Goal: Task Accomplishment & Management: Use online tool/utility

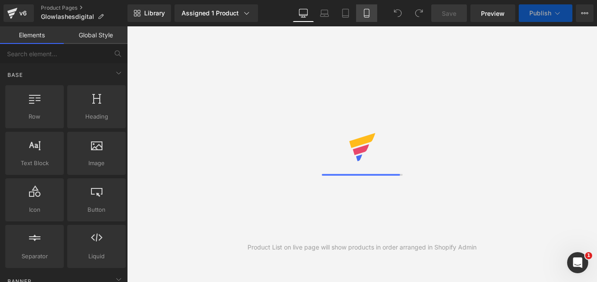
click at [369, 13] on icon at bounding box center [366, 13] width 9 height 9
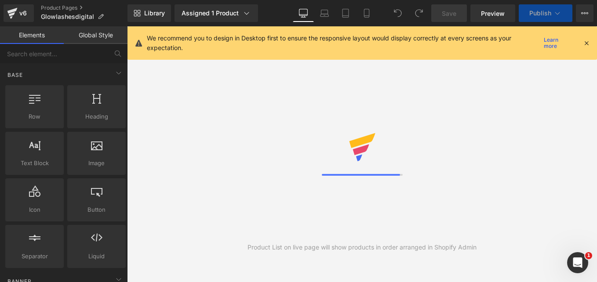
click at [586, 44] on icon at bounding box center [587, 43] width 8 height 8
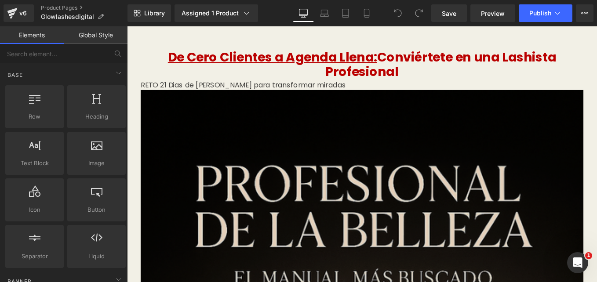
drag, startPoint x: 565, startPoint y: 27, endPoint x: 292, endPoint y: 114, distance: 286.4
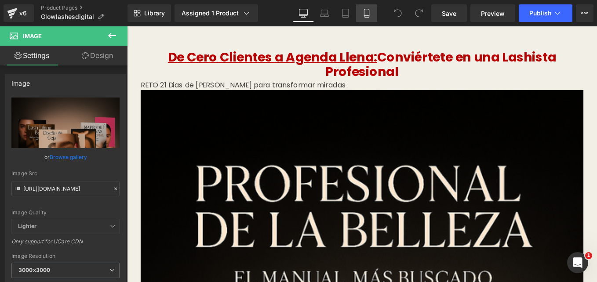
click at [369, 13] on icon at bounding box center [366, 13] width 5 height 8
type input "100"
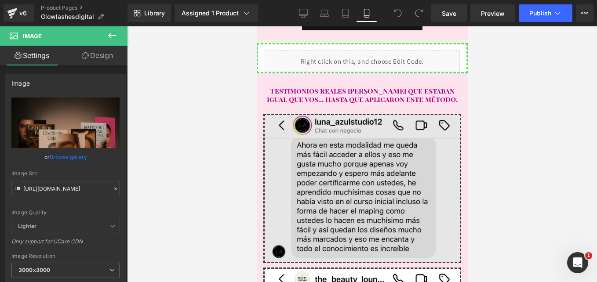
scroll to position [1099, 0]
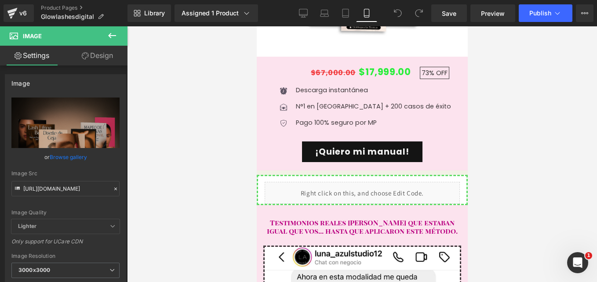
click at [119, 33] on button at bounding box center [112, 35] width 31 height 19
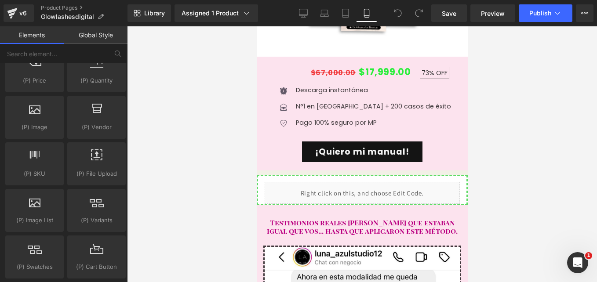
scroll to position [1011, 0]
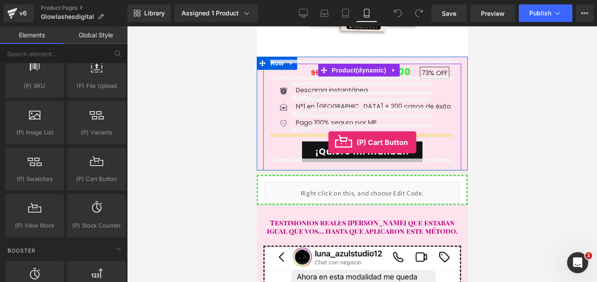
drag, startPoint x: 357, startPoint y: 197, endPoint x: 328, endPoint y: 142, distance: 62.1
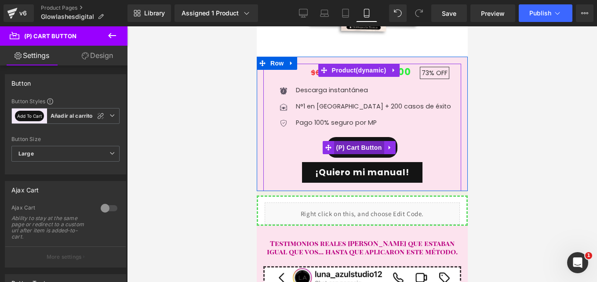
click at [356, 143] on span "(P) Cart Button" at bounding box center [358, 147] width 50 height 13
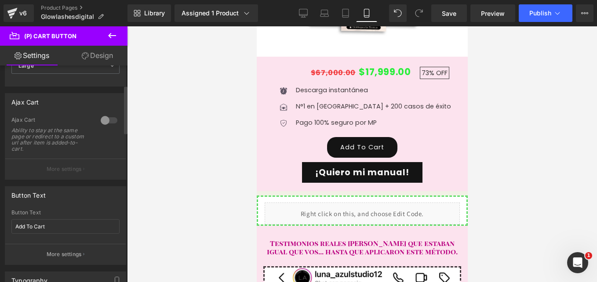
scroll to position [176, 0]
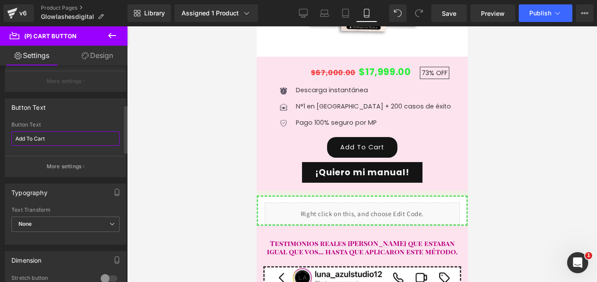
drag, startPoint x: 70, startPoint y: 142, endPoint x: 0, endPoint y: 146, distance: 70.4
click at [0, 146] on html "(P) Cart Button You are previewing how the will restyle your page. You can not …" at bounding box center [298, 141] width 597 height 282
click at [52, 140] on input "Add To Cart" at bounding box center [65, 138] width 108 height 15
click at [16, 141] on input "Quiero la promocion!" at bounding box center [65, 138] width 108 height 15
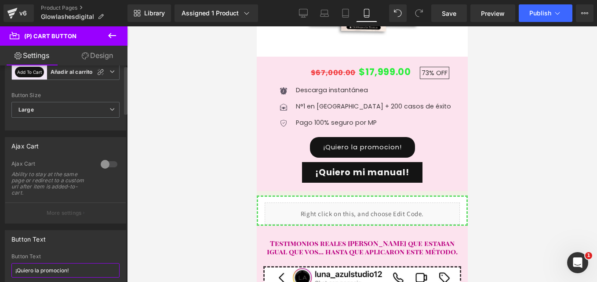
scroll to position [0, 0]
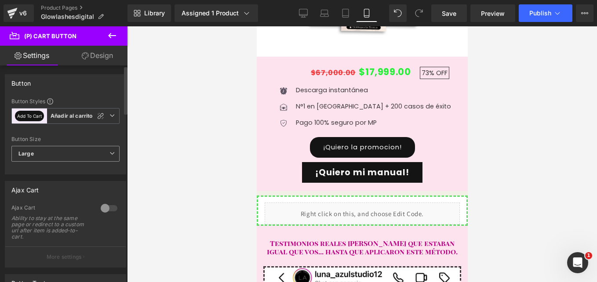
type input "¡Quiero la promocion!"
click at [73, 154] on span "Large" at bounding box center [65, 154] width 108 height 16
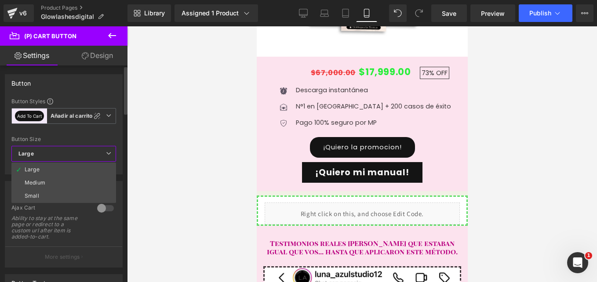
click at [65, 154] on span "Large" at bounding box center [63, 154] width 105 height 16
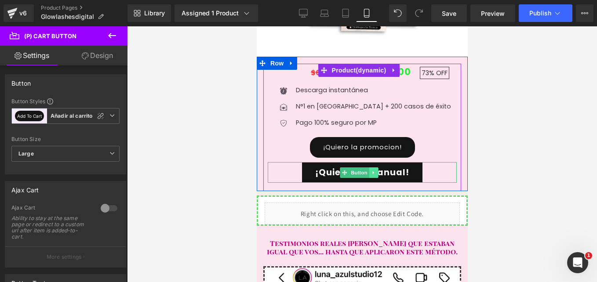
click at [374, 170] on icon at bounding box center [373, 172] width 5 height 5
click at [377, 170] on icon at bounding box center [377, 172] width 5 height 5
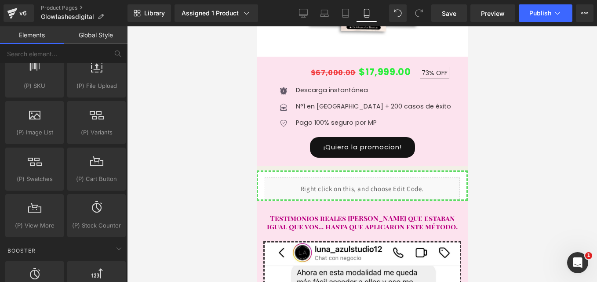
scroll to position [879, 0]
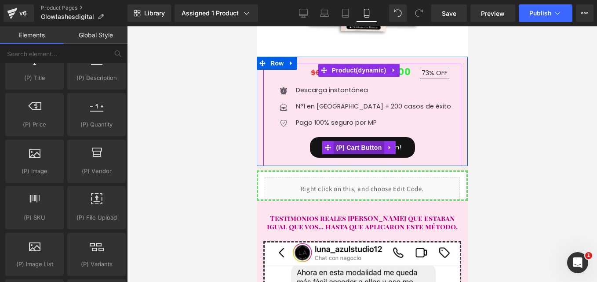
click at [358, 142] on span "(P) Cart Button" at bounding box center [358, 147] width 50 height 13
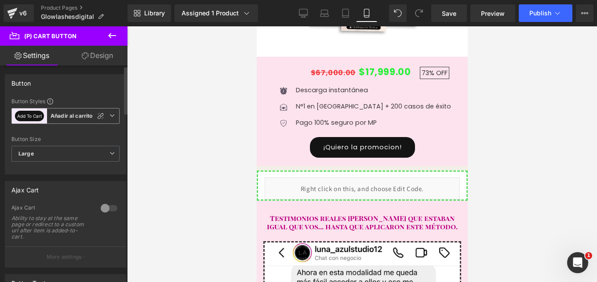
click at [109, 113] on icon at bounding box center [111, 115] width 5 height 5
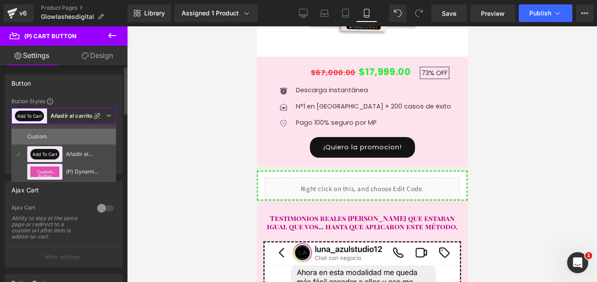
click at [57, 134] on div "Custom" at bounding box center [44, 137] width 34 height 16
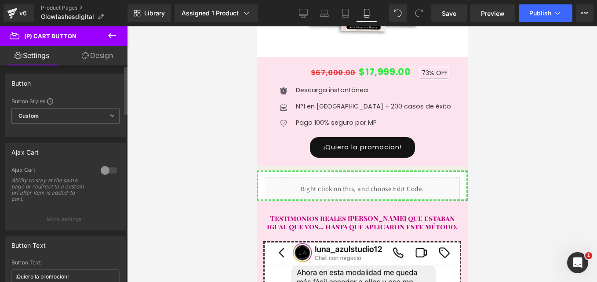
type input "Color 3"
type input "Color 1"
type input "Color 7"
type input "Color 1"
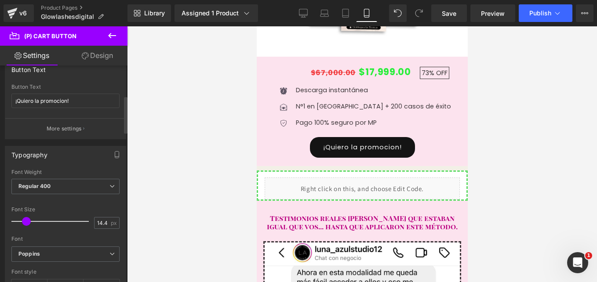
scroll to position [264, 0]
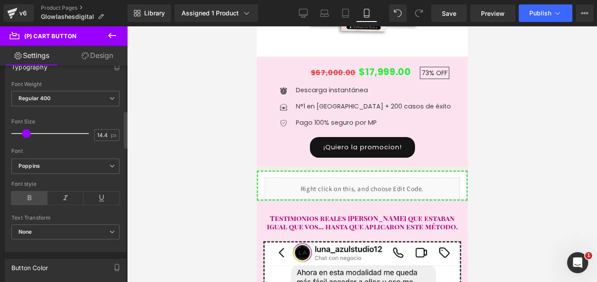
click at [34, 199] on icon at bounding box center [29, 198] width 36 height 13
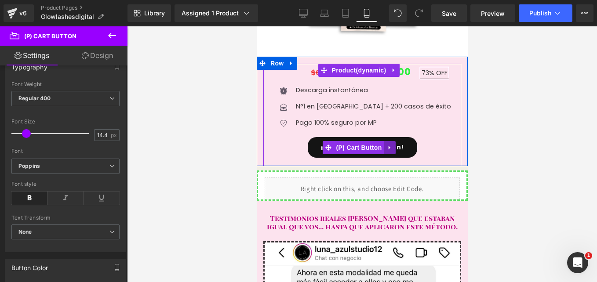
click at [388, 144] on icon at bounding box center [389, 147] width 6 height 7
click at [385, 145] on icon at bounding box center [384, 148] width 6 height 6
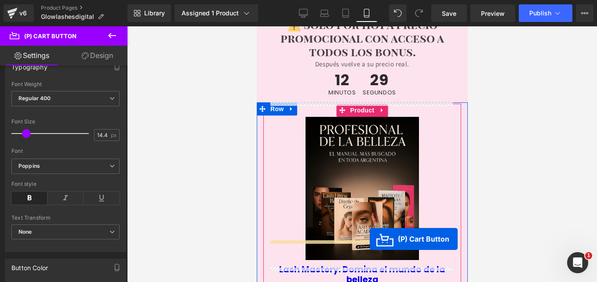
scroll to position [2831, 0]
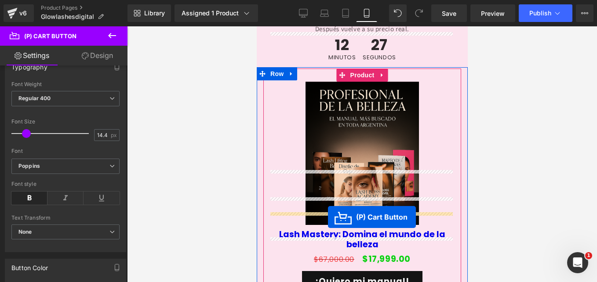
drag, startPoint x: 327, startPoint y: 166, endPoint x: 327, endPoint y: 217, distance: 51.4
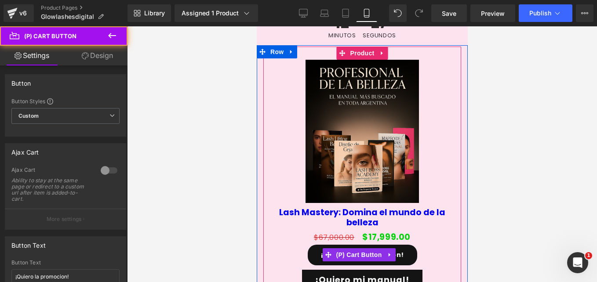
scroll to position [2810, 0]
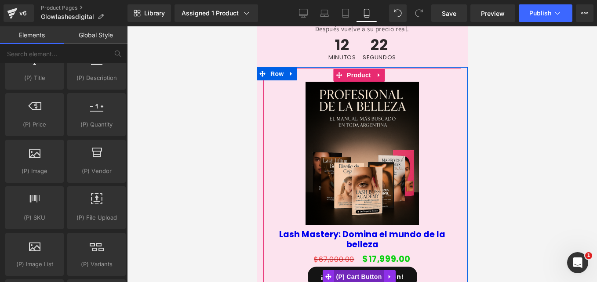
click at [348, 270] on span "(P) Cart Button" at bounding box center [358, 276] width 50 height 13
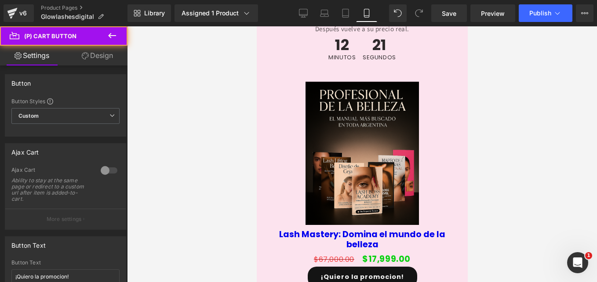
click at [91, 52] on link "Design" at bounding box center [98, 56] width 64 height 20
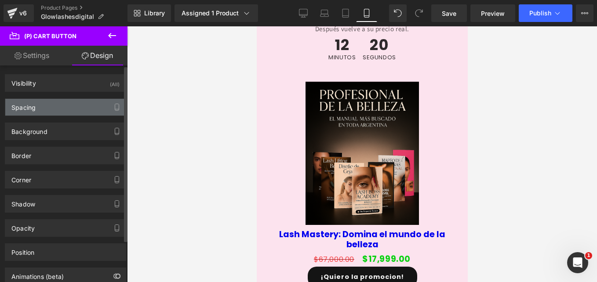
type input "0"
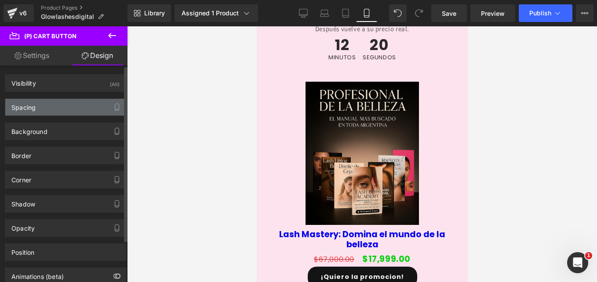
type input "30"
type input "0"
type input "30"
click at [55, 106] on div "Spacing" at bounding box center [65, 107] width 120 height 17
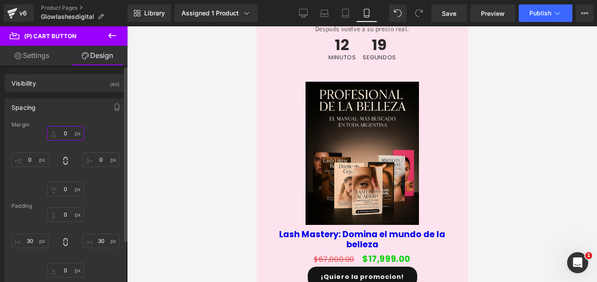
click at [68, 135] on input "0" at bounding box center [65, 133] width 37 height 15
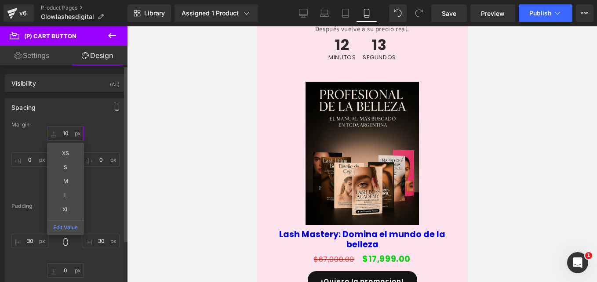
type input "10"
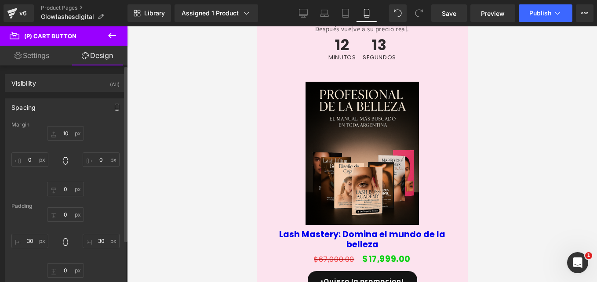
click at [109, 132] on div "10 10 0px 0 0px 0 0px 0" at bounding box center [65, 161] width 108 height 70
drag, startPoint x: 455, startPoint y: 11, endPoint x: 57, endPoint y: 109, distance: 410.2
click at [455, 11] on span "Save" at bounding box center [449, 13] width 15 height 9
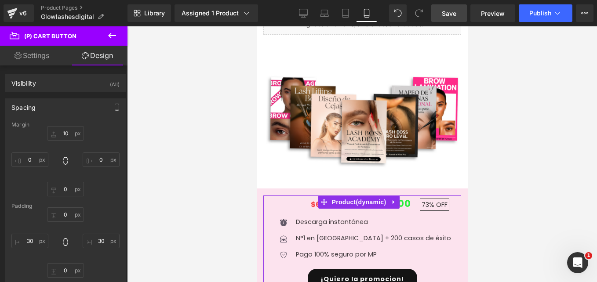
scroll to position [1055, 0]
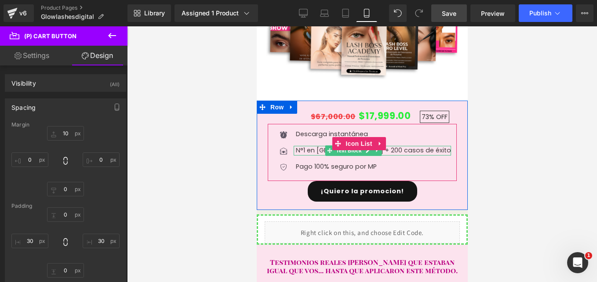
drag, startPoint x: 407, startPoint y: 149, endPoint x: 397, endPoint y: 149, distance: 9.2
click at [407, 149] on div "N°1 en [GEOGRAPHIC_DATA] + 200 casos de éxito Text Block" at bounding box center [371, 151] width 157 height 10
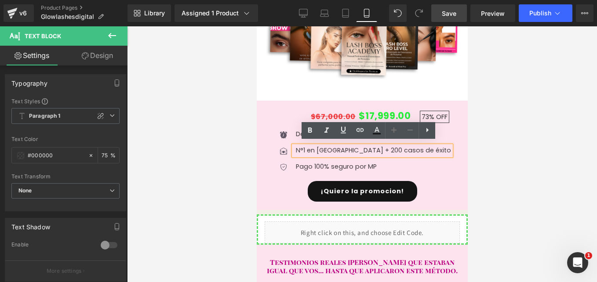
click at [372, 146] on p "N°1 en [GEOGRAPHIC_DATA] + 200 casos de éxito" at bounding box center [372, 151] width 155 height 10
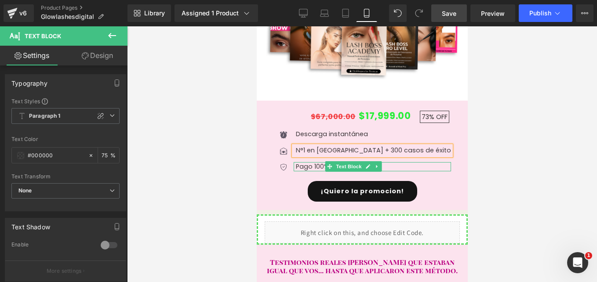
drag, startPoint x: 406, startPoint y: 160, endPoint x: 303, endPoint y: 163, distance: 102.9
click at [406, 162] on div "Pago 100% seguro por MP Text Block" at bounding box center [371, 167] width 157 height 10
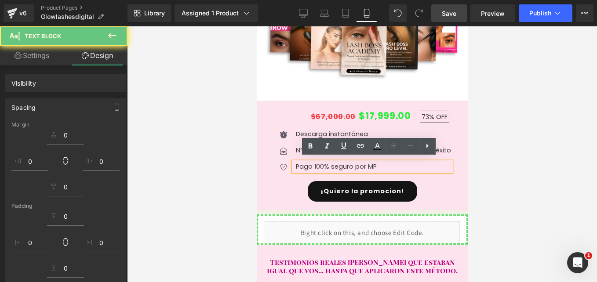
click at [293, 163] on div "Icon" at bounding box center [283, 168] width 20 height 13
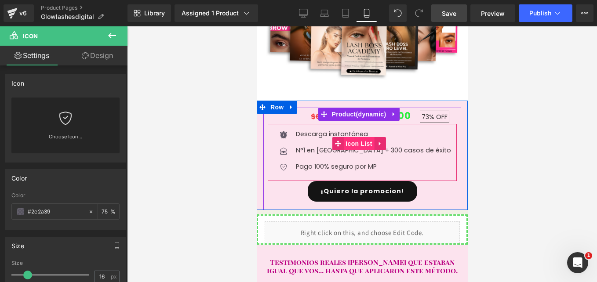
click at [350, 142] on span "Icon List" at bounding box center [358, 143] width 31 height 13
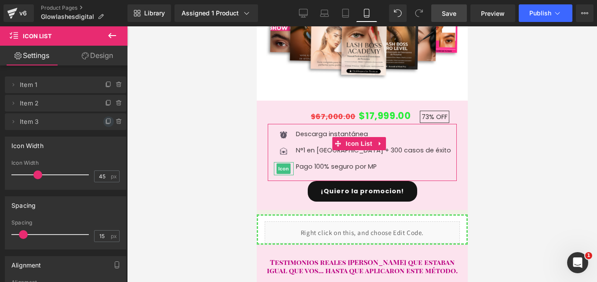
click at [105, 121] on icon at bounding box center [108, 121] width 7 height 7
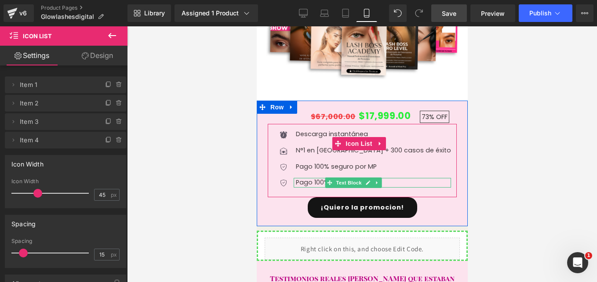
click at [334, 179] on p "Pago 100% seguro por MP" at bounding box center [372, 183] width 155 height 10
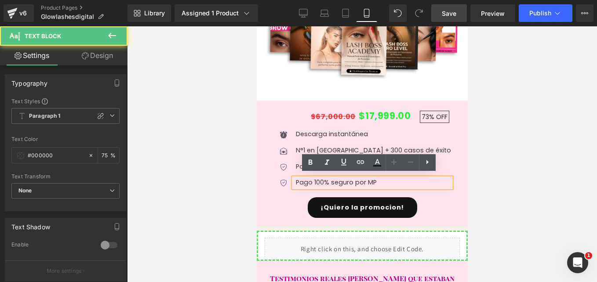
click at [336, 179] on p "Pago 100% seguro por MP" at bounding box center [372, 183] width 155 height 10
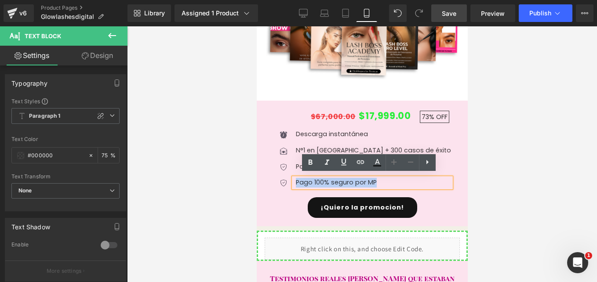
click at [336, 179] on p "Pago 100% seguro por MP" at bounding box center [372, 183] width 155 height 10
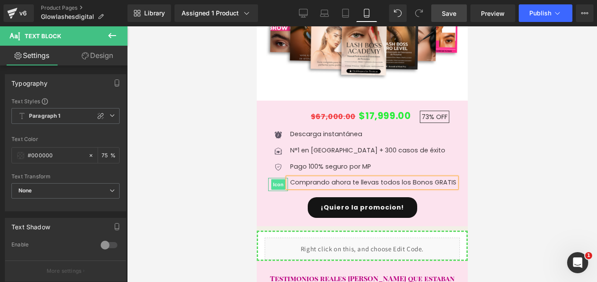
click at [280, 182] on span "Icon" at bounding box center [278, 184] width 14 height 11
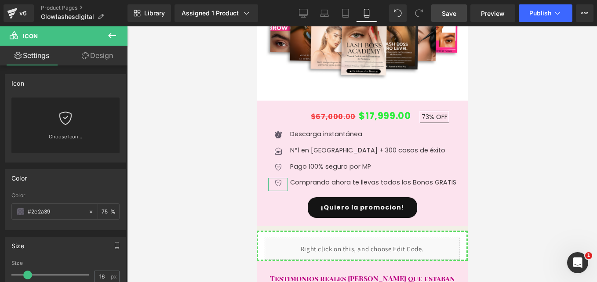
click at [46, 118] on div "Choose Icon..." at bounding box center [65, 126] width 108 height 56
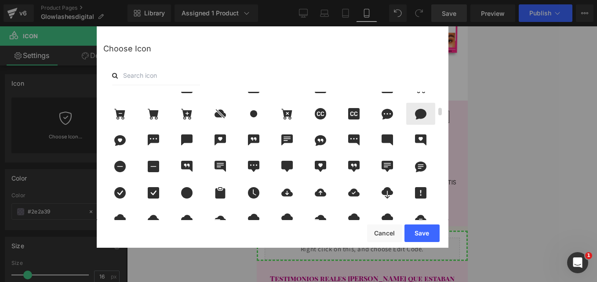
scroll to position [264, 0]
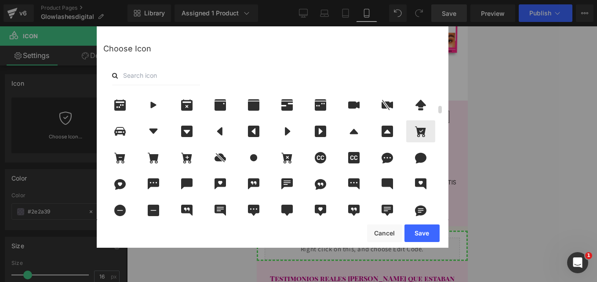
click at [424, 135] on icon at bounding box center [420, 132] width 11 height 11
click at [424, 235] on button "Save" at bounding box center [421, 234] width 35 height 18
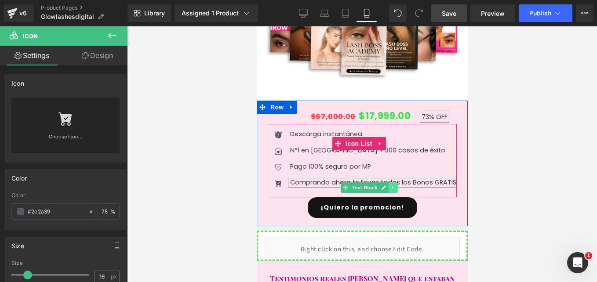
click at [370, 184] on span "Text Block" at bounding box center [364, 187] width 29 height 11
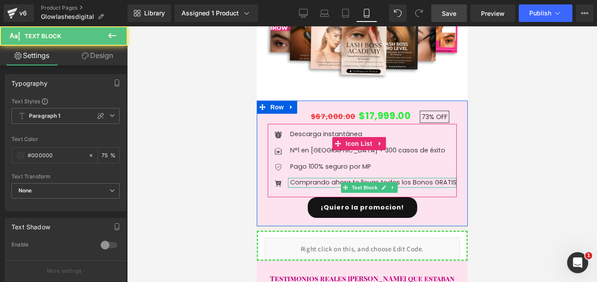
click at [419, 179] on p "Comprando ahora te llevas todos los Bonos GRATIS" at bounding box center [373, 183] width 166 height 10
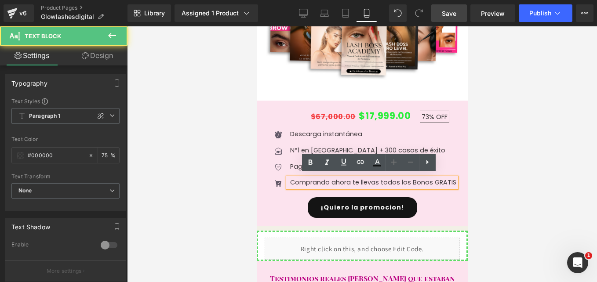
click at [399, 187] on p "Comprando ahora te llevas todos los Bonos GRATIS" at bounding box center [373, 183] width 166 height 10
drag, startPoint x: 399, startPoint y: 187, endPoint x: 391, endPoint y: 187, distance: 7.5
click at [391, 187] on p "Comprando ahora te llevas todos los Bonos GRATIS" at bounding box center [373, 183] width 166 height 10
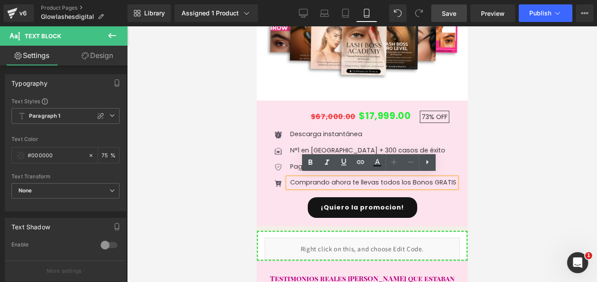
click at [383, 181] on p "Comprando ahora te llevas todos los Bonos GRATIS" at bounding box center [373, 183] width 166 height 10
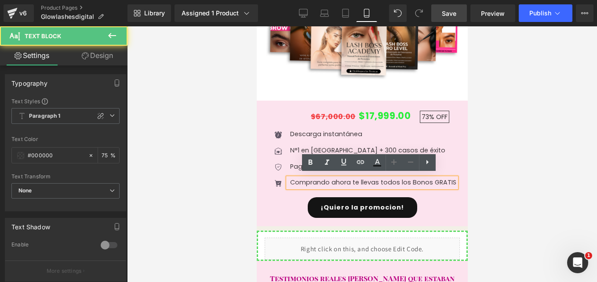
click at [391, 179] on p "Comprando ahora te llevas todos los Bonos GRATIS" at bounding box center [373, 183] width 166 height 10
click at [375, 182] on p "Comprando ahora te llevas todos los Bonos GRATIS" at bounding box center [373, 183] width 166 height 10
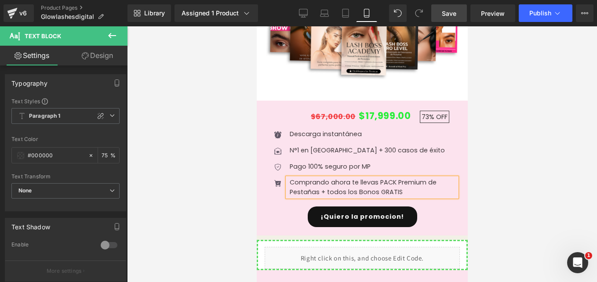
click at [262, 191] on div "$67,000.00 $17,999.00 73% OFF (P) Price Icon Descarga instantánea Text Block Ic…" at bounding box center [361, 172] width 211 height 128
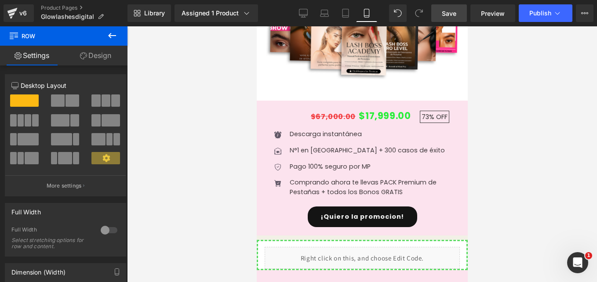
click at [446, 19] on link "Save" at bounding box center [449, 13] width 36 height 18
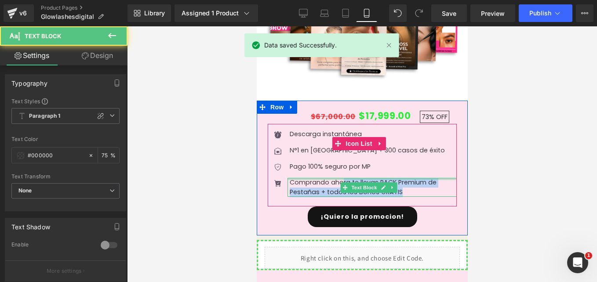
drag, startPoint x: 409, startPoint y: 188, endPoint x: 343, endPoint y: 176, distance: 67.4
click at [343, 178] on div "Comprando ahora te llevas PACK Premium de Pestañas + todos los Bonos GRATIS Tex…" at bounding box center [371, 187] width 169 height 19
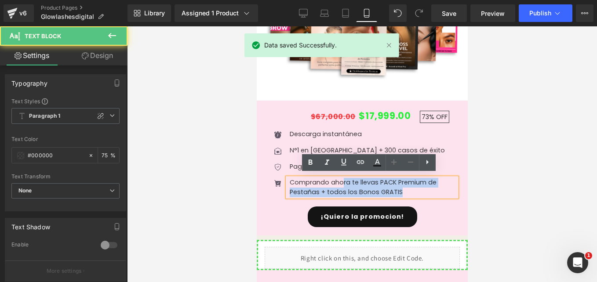
click at [429, 184] on p "Comprando ahora te llevas PACK Premium de Pestañas + todos los Bonos GRATIS" at bounding box center [372, 187] width 167 height 19
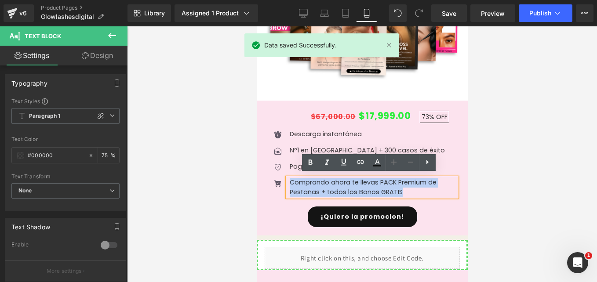
drag, startPoint x: 407, startPoint y: 186, endPoint x: 282, endPoint y: 175, distance: 125.7
click at [282, 178] on li "Icon Comprando ahora te llevas PACK Premium de Pestañas + todos los Bonos GRATI…" at bounding box center [361, 187] width 189 height 19
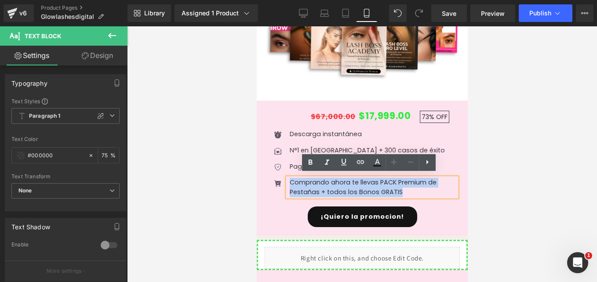
copy p "Comprando ahora te llevas PACK Premium de Pestañas + todos los Bonos GRATIS"
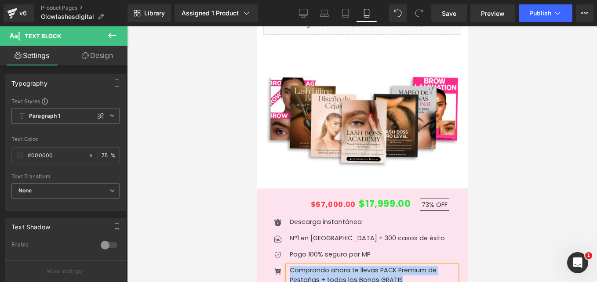
scroll to position [1099, 0]
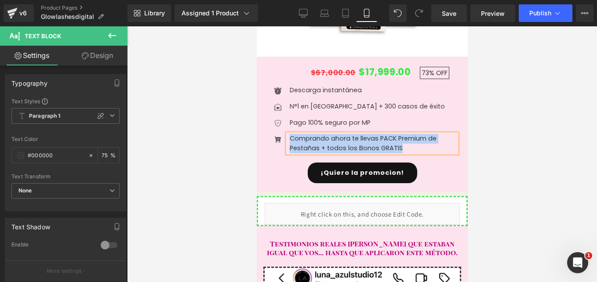
click at [334, 96] on ul "Icon Descarga instantánea Text Block Icon N°1 en [GEOGRAPHIC_DATA] + 300 casos …" at bounding box center [361, 123] width 189 height 74
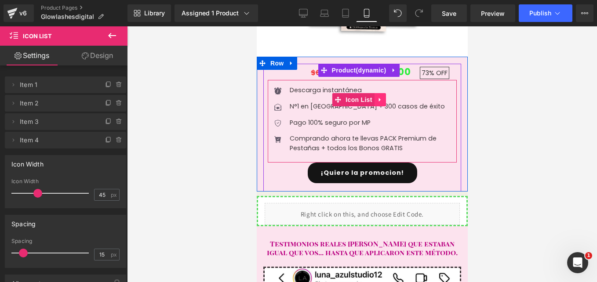
click at [378, 98] on icon at bounding box center [379, 100] width 2 height 4
click at [372, 97] on icon at bounding box center [374, 100] width 6 height 6
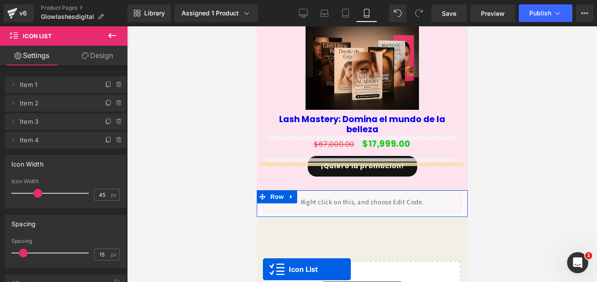
scroll to position [3007, 0]
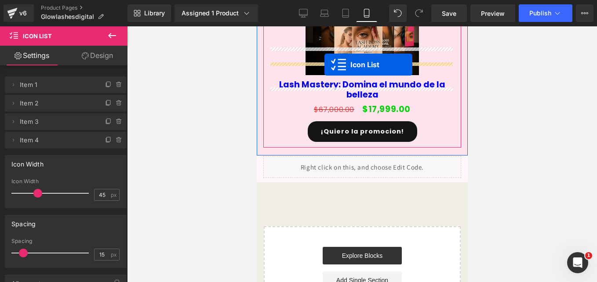
drag, startPoint x: 339, startPoint y: 181, endPoint x: 324, endPoint y: 65, distance: 117.0
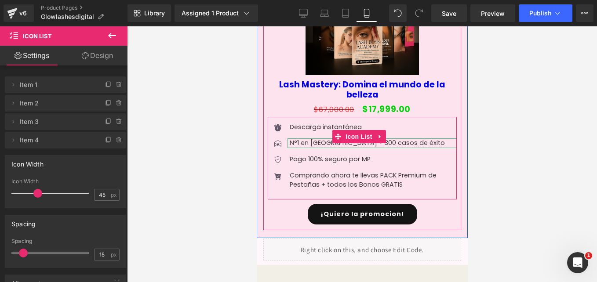
scroll to position [2897, 0]
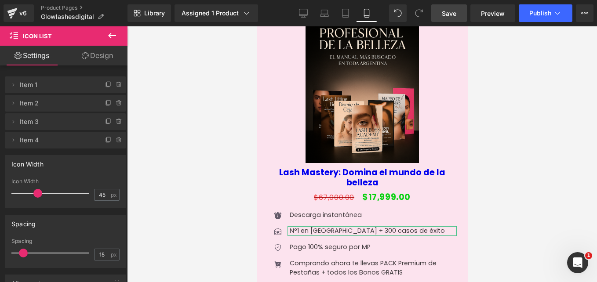
click at [455, 21] on link "Save" at bounding box center [449, 13] width 36 height 18
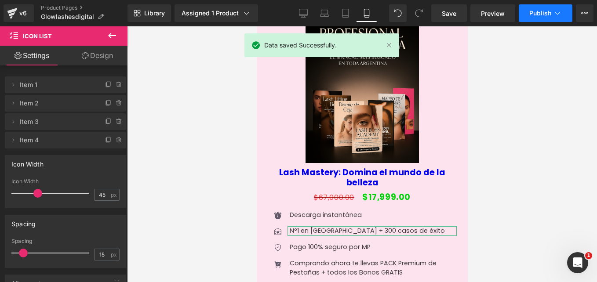
click at [554, 17] on icon at bounding box center [557, 13] width 9 height 9
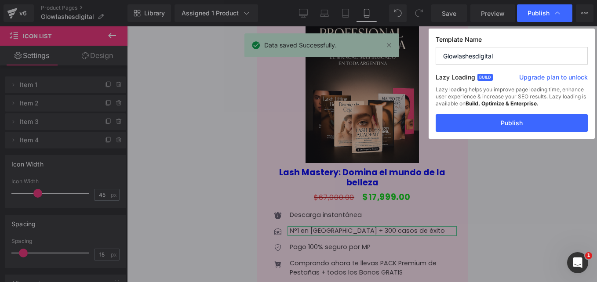
drag, startPoint x: 496, startPoint y: 125, endPoint x: 487, endPoint y: 124, distance: 9.3
click at [496, 124] on button "Publish" at bounding box center [512, 123] width 152 height 18
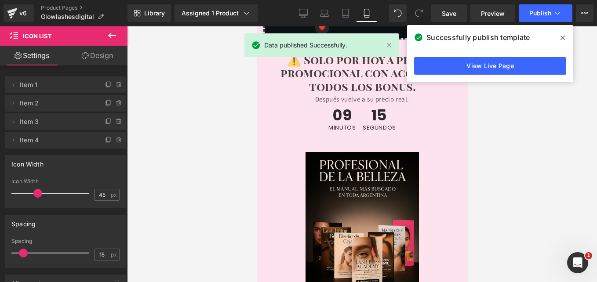
scroll to position [2941, 0]
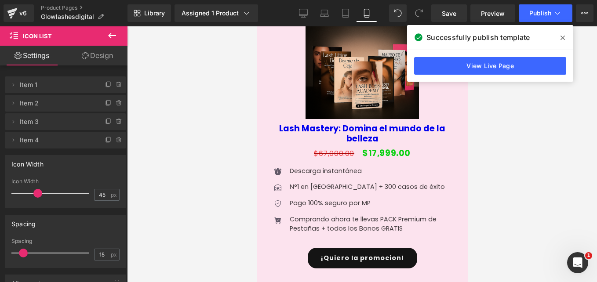
click at [561, 40] on icon at bounding box center [563, 38] width 4 height 4
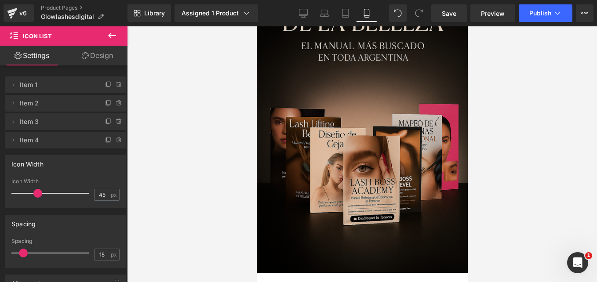
scroll to position [0, 0]
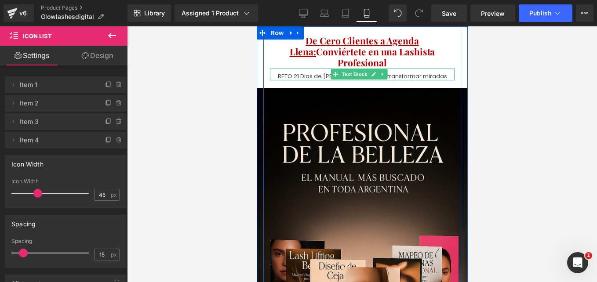
click at [401, 72] on p "RETO 21 Dias de [PERSON_NAME] para transformar miradas" at bounding box center [362, 76] width 185 height 9
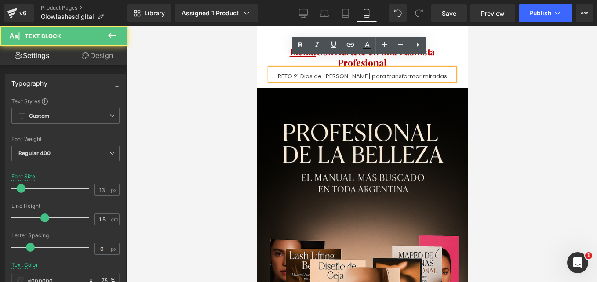
click at [306, 72] on p "RETO 21 Dias de [PERSON_NAME] para transformar miradas" at bounding box center [362, 76] width 185 height 9
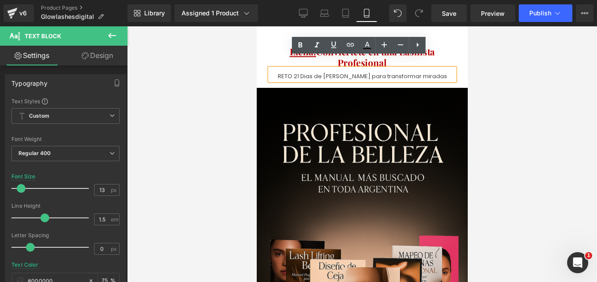
click at [307, 72] on p "RETO 21 Dias de [PERSON_NAME] para transformar miradas" at bounding box center [362, 76] width 185 height 9
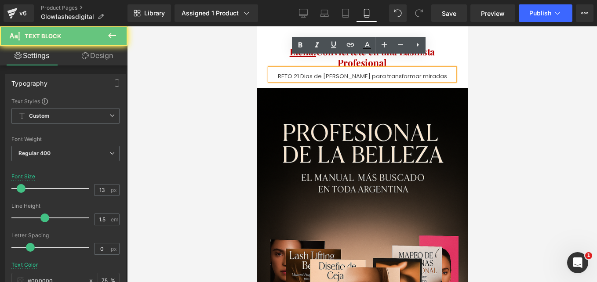
click at [308, 72] on p "RETO 21 Dias de [PERSON_NAME] para transformar miradas" at bounding box center [362, 76] width 185 height 9
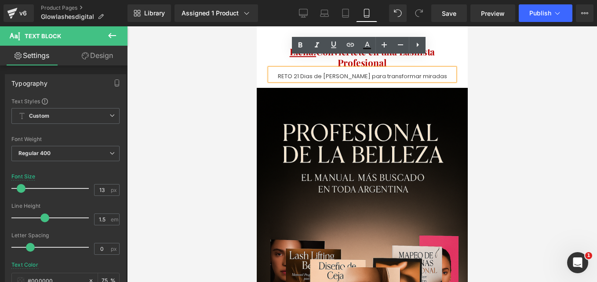
click at [399, 72] on p "RETO 21 Dias de [PERSON_NAME] para transformar miradas" at bounding box center [362, 76] width 185 height 9
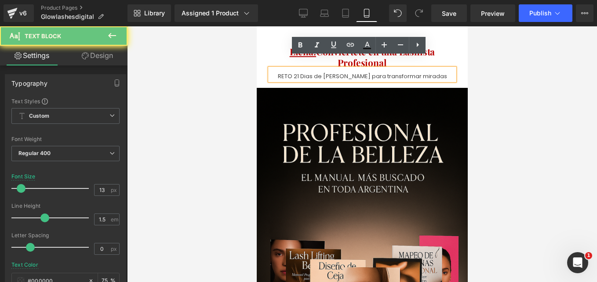
drag, startPoint x: 429, startPoint y: 68, endPoint x: 439, endPoint y: 66, distance: 10.3
click at [431, 72] on p "RETO 21 Dias de [PERSON_NAME] para transformar miradas" at bounding box center [362, 76] width 185 height 9
click at [537, 81] on div at bounding box center [362, 154] width 470 height 256
